Goal: Task Accomplishment & Management: Manage account settings

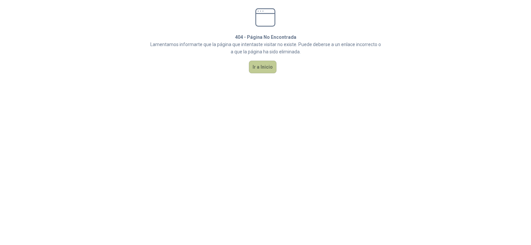
click at [264, 71] on button "Ir a Inicio" at bounding box center [263, 67] width 28 height 13
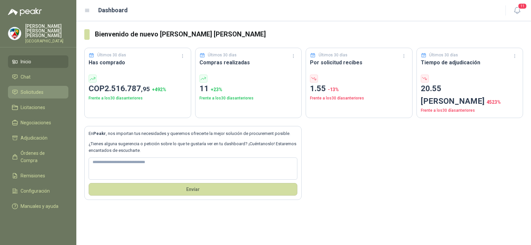
click at [27, 89] on span "Solicitudes" at bounding box center [32, 92] width 23 height 7
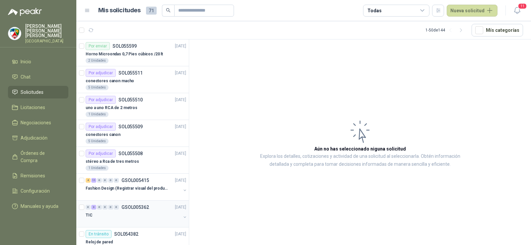
click at [116, 213] on div "TIC" at bounding box center [133, 216] width 95 height 8
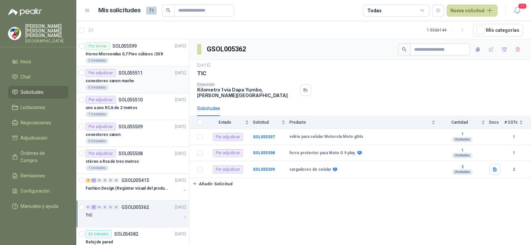
click at [130, 82] on p "conectores canon macho" at bounding box center [110, 81] width 48 height 6
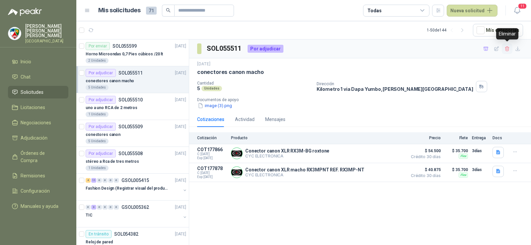
click at [510, 47] on icon "button" at bounding box center [508, 49] width 6 height 6
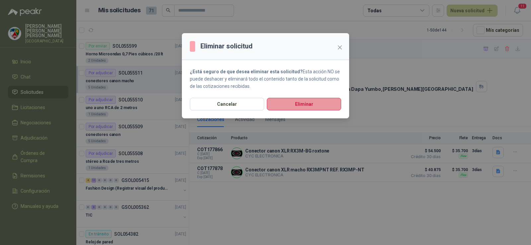
click at [287, 104] on button "Eliminar" at bounding box center [304, 104] width 74 height 13
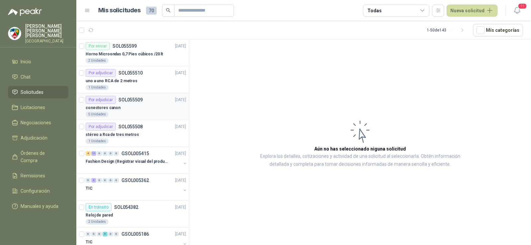
click at [140, 107] on div "conectores canon" at bounding box center [136, 108] width 101 height 8
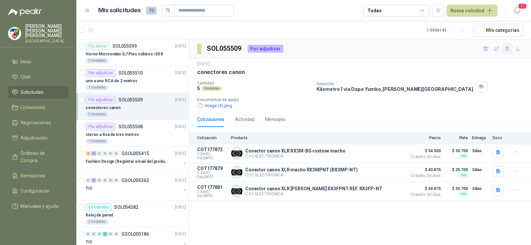
click at [509, 50] on icon "button" at bounding box center [508, 49] width 6 height 6
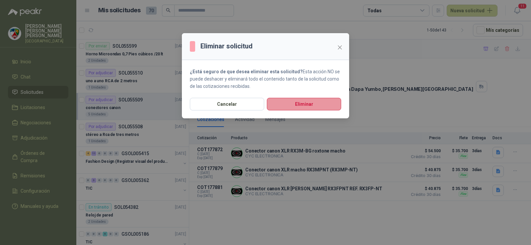
click at [325, 104] on button "Eliminar" at bounding box center [304, 104] width 74 height 13
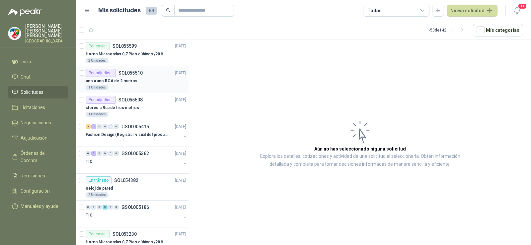
click at [116, 82] on p "uno a uno RCA de 2 metros" at bounding box center [112, 81] width 52 height 6
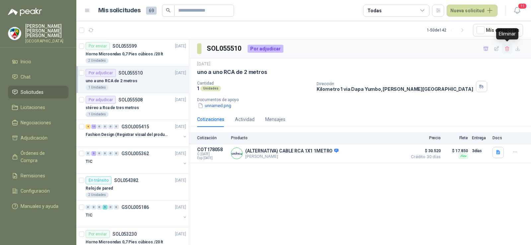
click at [507, 50] on icon "button" at bounding box center [507, 48] width 4 height 5
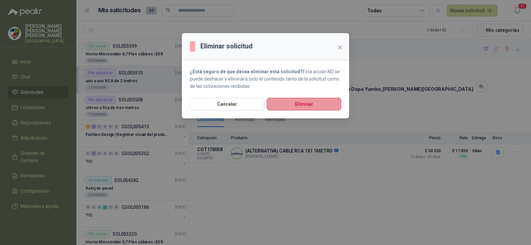
click at [298, 106] on button "Eliminar" at bounding box center [304, 104] width 74 height 13
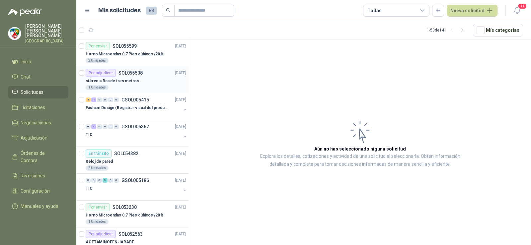
click at [168, 81] on div "stéreo a Rca de tres metros" at bounding box center [136, 81] width 101 height 8
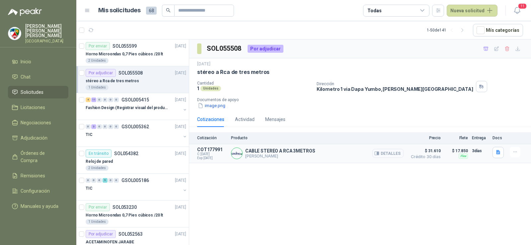
click at [397, 155] on button "Detalles" at bounding box center [388, 153] width 31 height 9
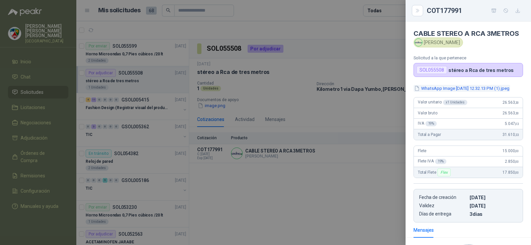
click at [462, 92] on button "WhatsApp Image [DATE] 12.32.13 PM (1).jpeg" at bounding box center [462, 88] width 97 height 7
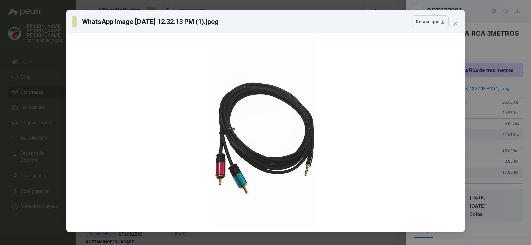
click at [455, 32] on div "WhatsApp Image [DATE] 12.32.13 PM (1).jpeg Descargar" at bounding box center [265, 22] width 398 height 24
click at [454, 20] on button "Close" at bounding box center [455, 23] width 11 height 11
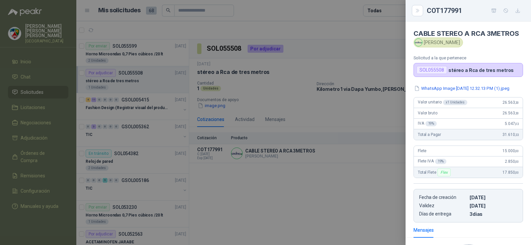
click at [360, 135] on div at bounding box center [265, 122] width 531 height 245
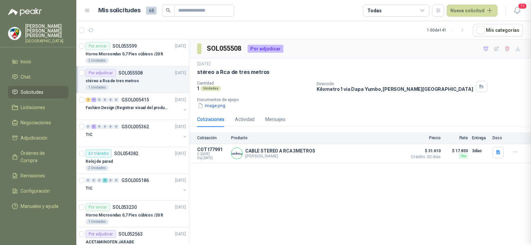
scroll to position [101, 0]
click at [507, 48] on icon "button" at bounding box center [508, 49] width 6 height 6
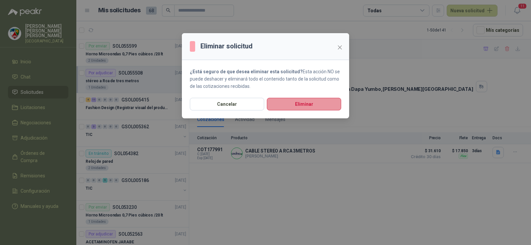
click at [302, 104] on button "Eliminar" at bounding box center [304, 104] width 74 height 13
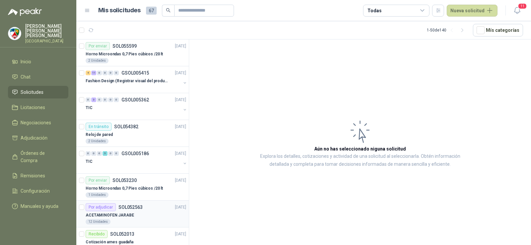
click at [134, 204] on div "Por adjudicar SOL052563" at bounding box center [114, 208] width 57 height 8
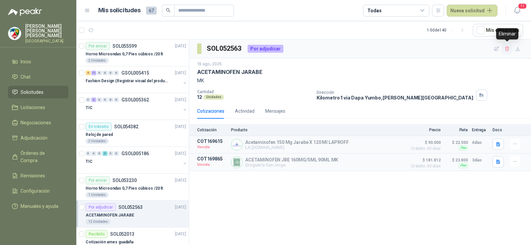
click at [507, 48] on icon "button" at bounding box center [508, 49] width 6 height 6
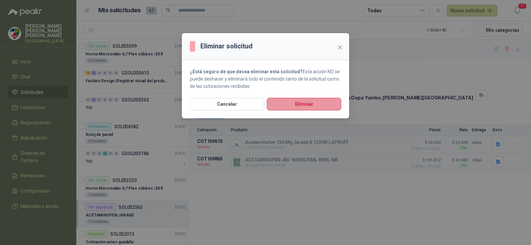
click at [322, 104] on button "Eliminar" at bounding box center [304, 104] width 74 height 13
